Goal: Task Accomplishment & Management: Complete application form

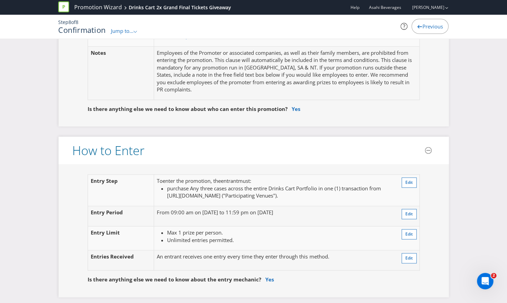
scroll to position [496, 0]
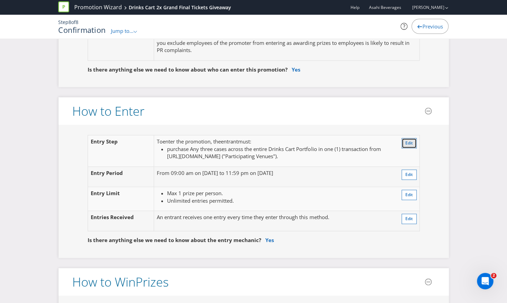
click at [407, 138] on button "Edit" at bounding box center [409, 143] width 15 height 10
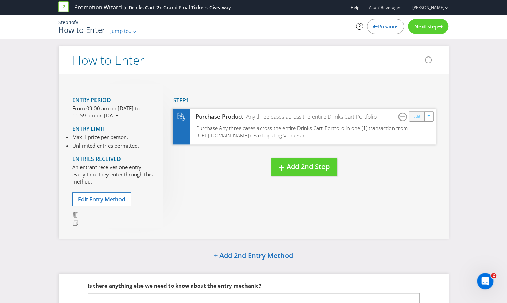
click at [420, 116] on link "Edit" at bounding box center [416, 116] width 7 height 8
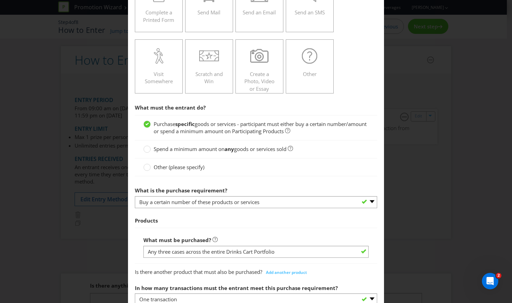
scroll to position [155, 0]
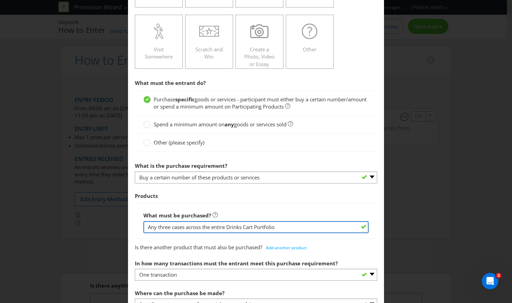
drag, startPoint x: 294, startPoint y: 225, endPoint x: 98, endPoint y: 210, distance: 196.8
click at [98, 210] on div "How to Enter To enter the entrant must... Make a Purchase Connect on Social Med…" at bounding box center [256, 151] width 512 height 303
paste input "Hard Rated Alcoholic Lemon 4.5% 375mL Cans 30 Pack"
paste input "Carlton Draught 375mL Cans 24 Pack"
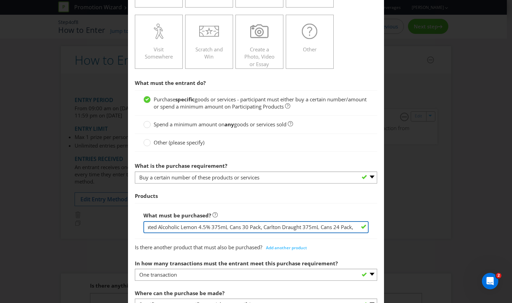
drag, startPoint x: 302, startPoint y: 224, endPoint x: 396, endPoint y: 222, distance: 93.5
click at [396, 222] on div "How to Enter To enter the entrant must... Make a Purchase Connect on Social Med…" at bounding box center [256, 151] width 512 height 303
click at [351, 225] on input "Any two cases of Hard Rated Alcoholic Lemon 4.5% 375mL Cans 30 Pack, Carlton Dr…" at bounding box center [255, 227] width 225 height 12
paste input "Carlton Draught 375mL Bottles 24 Pack"
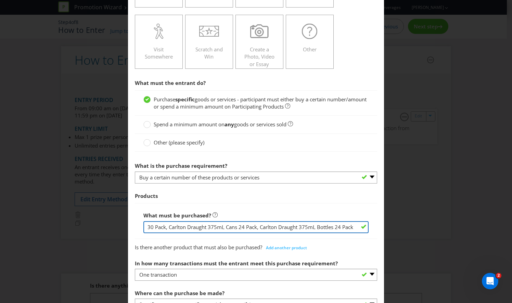
drag, startPoint x: 323, startPoint y: 223, endPoint x: 400, endPoint y: 244, distance: 79.8
click at [400, 244] on div "How to Enter To enter the entrant must... Make a Purchase Connect on Social Med…" at bounding box center [256, 151] width 512 height 303
click at [349, 229] on input "Any two cases of Hard Rated Alcoholic Lemon 4.5% 375mL Cans 30 Pack, Carlton Dr…" at bounding box center [255, 227] width 225 height 12
paste input "Carlton Dry 330mL Bottles 24 Pack"
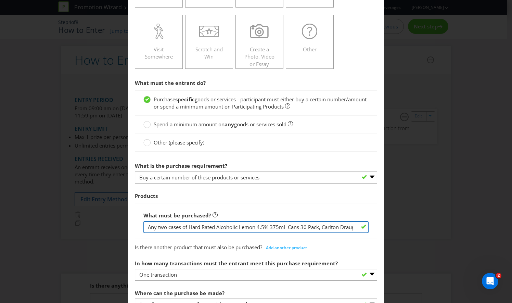
click at [292, 225] on input "Any two cases of Hard Rated Alcoholic Lemon 4.5% 375mL Cans 30 Pack, Carlton Dr…" at bounding box center [255, 227] width 225 height 12
drag, startPoint x: 320, startPoint y: 225, endPoint x: 428, endPoint y: 239, distance: 109.1
click at [428, 239] on div "How to Enter To enter the entrant must... Make a Purchase Connect on Social Med…" at bounding box center [256, 151] width 512 height 303
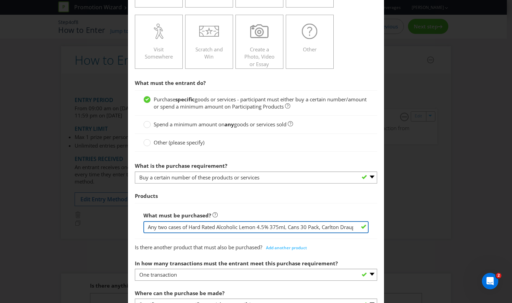
click at [336, 228] on input "Any two cases of Hard Rated Alcoholic Lemon 4.5% 375mL Cans 30 Pack, Carlton Dr…" at bounding box center [255, 227] width 225 height 12
paste input "Carlton Dry 375mL Cans 24 Pack"
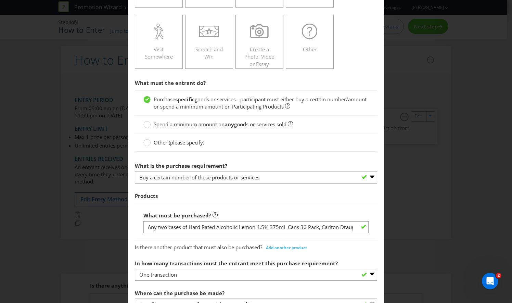
click at [394, 210] on div "How to Enter To enter the entrant must... Make a Purchase Connect on Social Med…" at bounding box center [256, 151] width 512 height 303
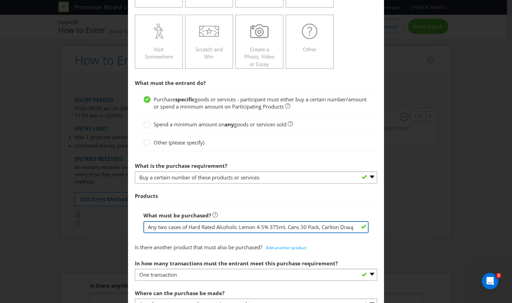
click at [348, 225] on input "Any two cases of Hard Rated Alcoholic Lemon 4.5% 375mL Cans 30 Pack, Carlton Dr…" at bounding box center [255, 227] width 225 height 12
click at [344, 225] on input "Any two cases of Hard Rated Alcoholic Lemon 4.5% 375mL Cans 30 Pack, Carlton Dr…" at bounding box center [255, 227] width 225 height 12
paste input "Carlton Dry Mid 3.5% 330mL Bottles 24 Pack"
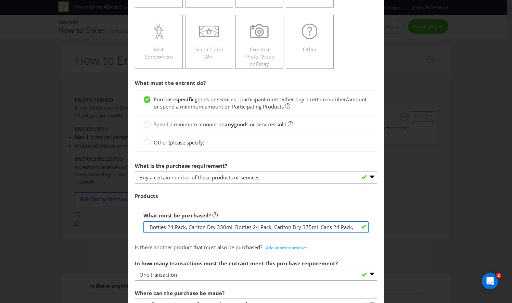
paste input "Carlton Dry Ultra Low Carb 4.2% 330mL Bottles 24 Pack"
click at [181, 225] on input "Any two cases of Hard Rated Alcoholic Lemon 4.5% 375mL Cans 30 Pack, Carlton Dr…" at bounding box center [255, 227] width 225 height 12
paste input "Lime Zero Sugar 4.5% 375mL Cans 24 PackHard Rated Alcoholic Lemon"
click at [326, 228] on input "Any two cases from the Hard Rated, Carlton Draught, or Carlton Dry range; Hard …" at bounding box center [255, 227] width 225 height 12
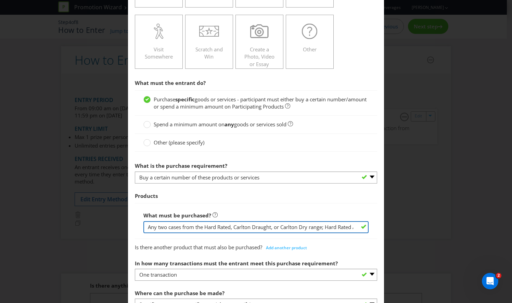
paste input "Zero Sugar 4.5% 375mL Cans 30 PackHard Rated Alcoholic Lemon"
click at [326, 226] on input "Any two cases from the Hard Rated, Carlton Draught, or Carlton Dry range; Hard …" at bounding box center [255, 227] width 225 height 12
paste input "24 PackHard Rated Alcoholic Lemon Zero Sugar 4.5% 375mL Cans"
click at [324, 225] on input "Any two cases from the Hard Rated, Carlton Draught, or Carlton Dry range; Hard …" at bounding box center [255, 227] width 225 height 12
paste input "Hard Rated Orange 4.5% 375mL Cans 24 Pack"
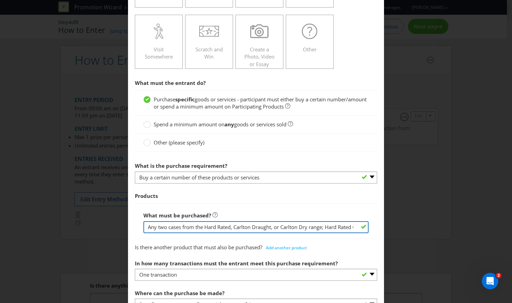
click at [325, 224] on input "Any two cases from the Hard Rated, Carlton Draught, or Carlton Dry range; Hard …" at bounding box center [255, 227] width 225 height 12
paste input "Hard Rated Lemon 6.0% 330mL Cans 24 Pack"
click at [326, 226] on input "Any two cases from the Hard Rated, Carlton Draught, or Carlton Dry range; Hard …" at bounding box center [255, 227] width 225 height 12
paste input "Hard Rated Orange 4.5% 375mL Cans 30 Pack"
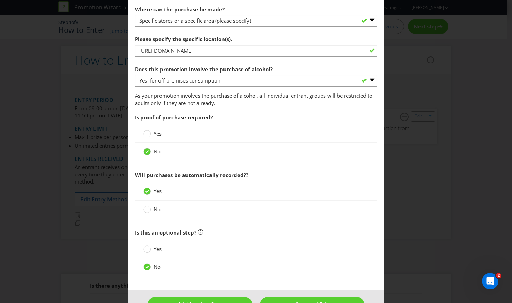
scroll to position [457, 0]
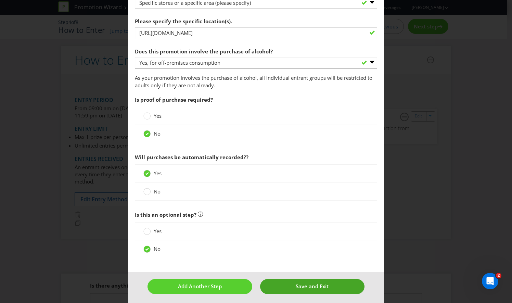
type input "Any two cases from the Hard Rated, Carlton Draught, or Carlton Dry range; Hard …"
click at [310, 283] on span "Save and Exit" at bounding box center [312, 286] width 33 height 7
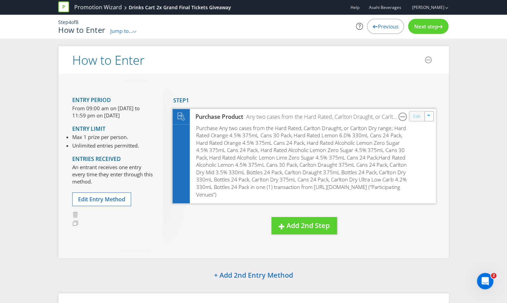
click at [413, 118] on link "Edit" at bounding box center [416, 116] width 7 height 8
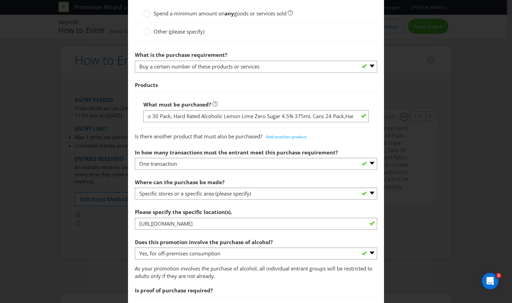
scroll to position [0, 821]
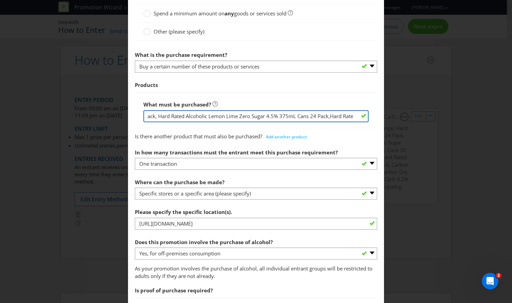
type input "Any two cases from the Hard Rated, Carlton Draught, or Carlton Dry range; Hard …"
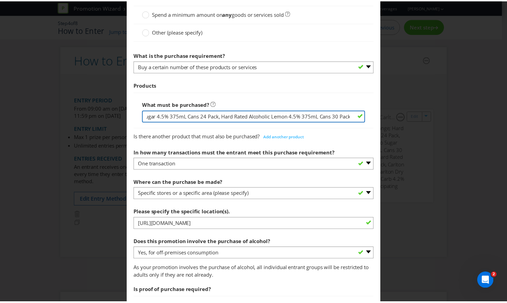
scroll to position [457, 0]
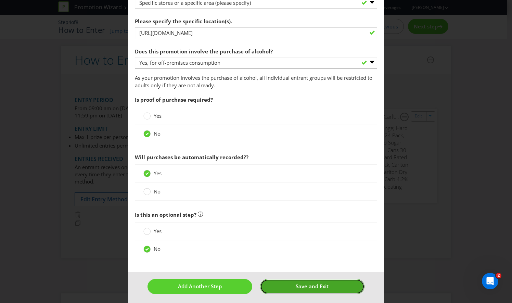
click at [298, 288] on button "Save and Exit" at bounding box center [312, 286] width 104 height 15
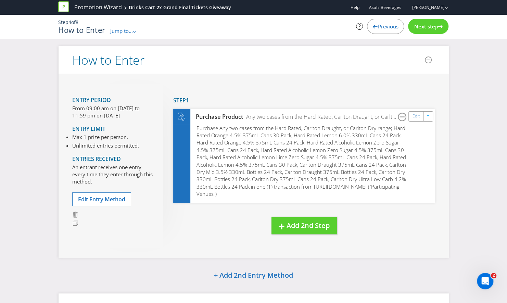
click at [427, 24] on span "Next step" at bounding box center [426, 26] width 24 height 7
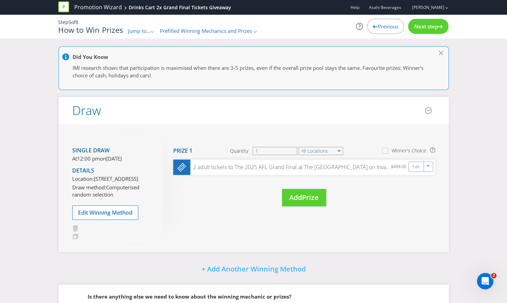
scroll to position [88, 0]
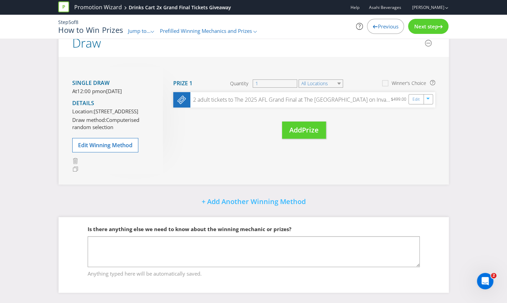
click at [425, 25] on span "Next step" at bounding box center [426, 26] width 24 height 7
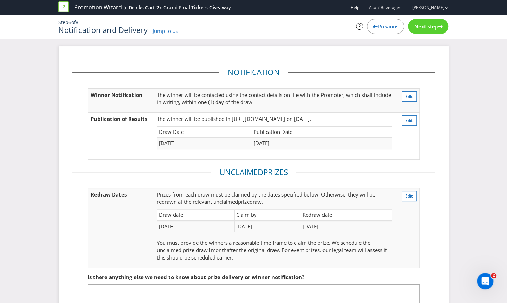
scroll to position [46, 0]
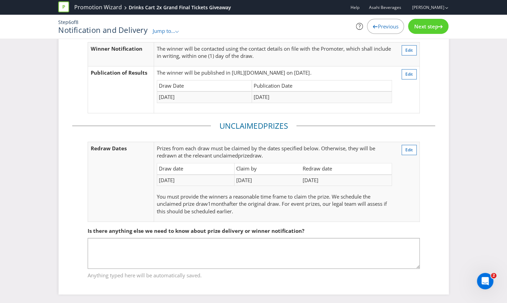
click at [435, 25] on span "Next step" at bounding box center [426, 26] width 24 height 7
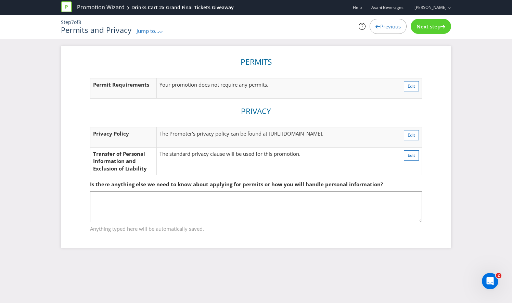
click at [432, 29] on span "Next step" at bounding box center [429, 26] width 24 height 7
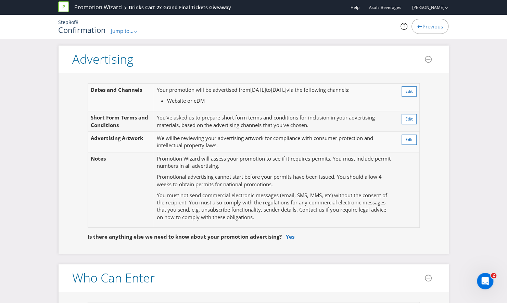
scroll to position [169, 0]
click at [288, 236] on link "Yes" at bounding box center [290, 237] width 9 height 7
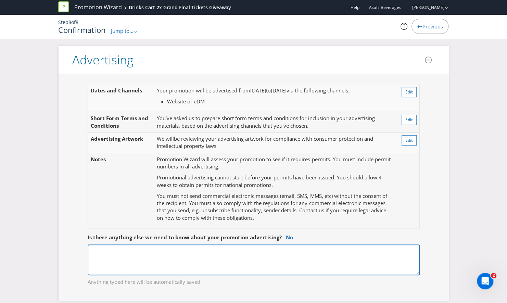
click at [152, 257] on textarea at bounding box center [254, 260] width 332 height 31
paste textarea "'2025 AFL Grand Final' and 'AFL Authorised GF Promotion: XXXX"
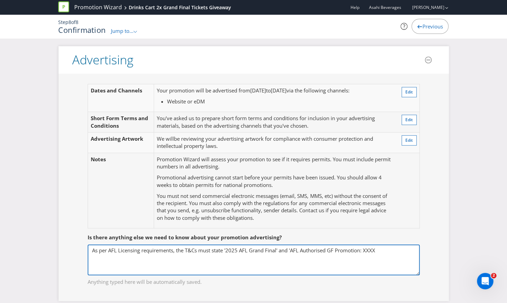
drag, startPoint x: 224, startPoint y: 248, endPoint x: 214, endPoint y: 248, distance: 9.6
click at [214, 248] on textarea "As per AFL Licensing requirements, the T&Cs must state '2025 AFL Grand Final' a…" at bounding box center [254, 260] width 332 height 31
click at [298, 248] on textarea "As per AFL Licensing requirements, the T&Cs must call the even '2025 AFL Grand …" at bounding box center [254, 260] width 332 height 31
click at [267, 258] on textarea "As per AFL Licensing requirements, the T&Cs must call the even '2025 AFL Grand …" at bounding box center [254, 260] width 332 height 31
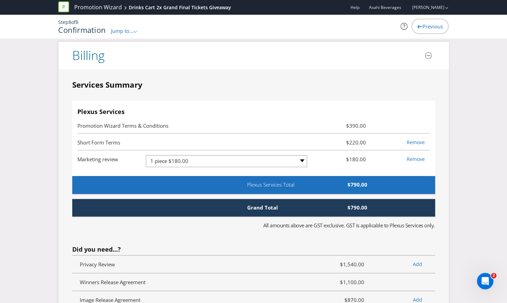
scroll to position [1676, 0]
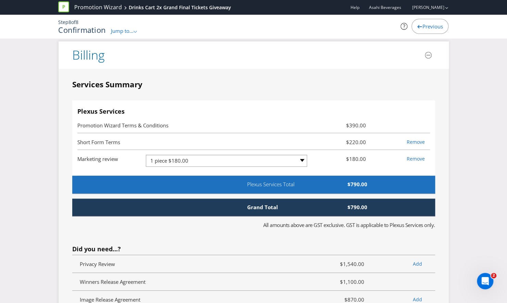
type textarea "As per AFL Licensing requirements, the T&Cs must call the even '2025 AFL Grand …"
